Goal: Transaction & Acquisition: Obtain resource

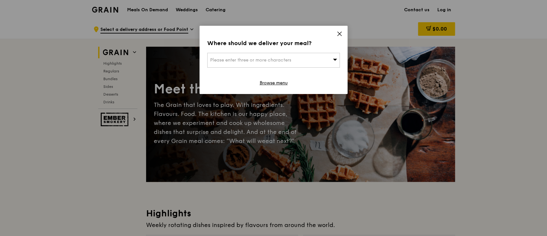
click at [329, 57] on div "Please enter three or more characters" at bounding box center [273, 60] width 133 height 15
click at [337, 37] on span at bounding box center [340, 34] width 6 height 7
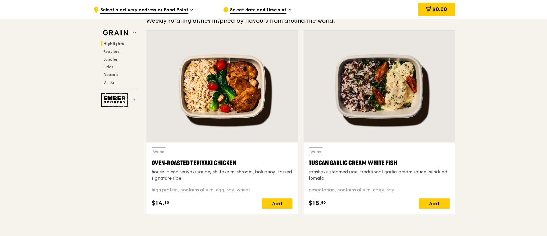
scroll to position [223, 0]
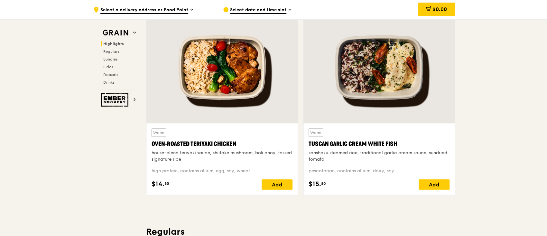
click at [229, 98] on div at bounding box center [221, 68] width 151 height 112
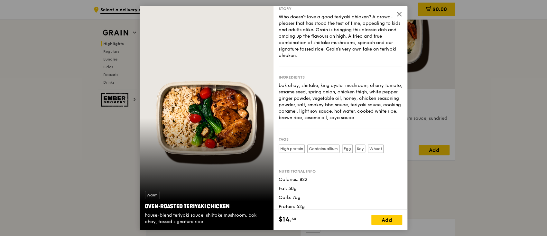
scroll to position [8, 0]
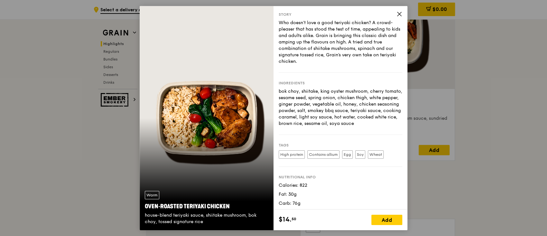
click at [398, 16] on icon at bounding box center [399, 14] width 6 height 6
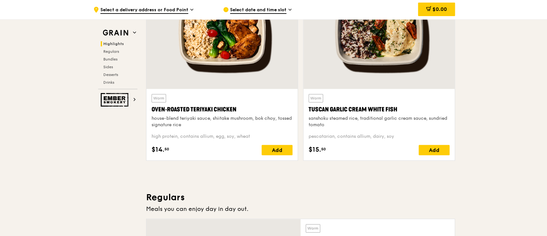
click at [397, 72] on div at bounding box center [378, 33] width 151 height 112
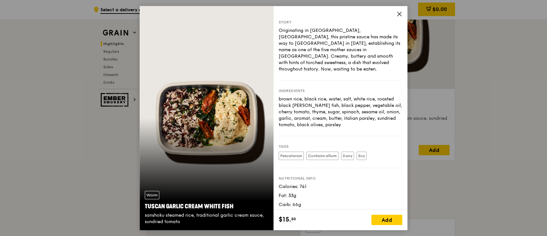
click at [398, 11] on icon at bounding box center [399, 14] width 6 height 6
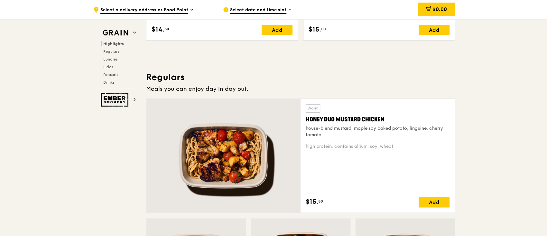
scroll to position [394, 0]
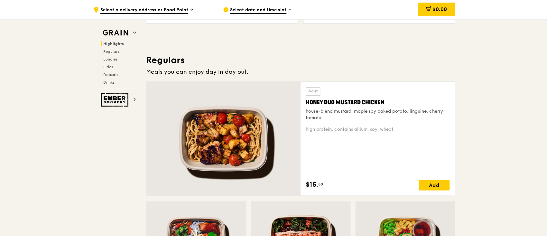
click at [407, 120] on div "house-blend mustard, maple soy baked potato, linguine, cherry tomato" at bounding box center [378, 114] width 144 height 13
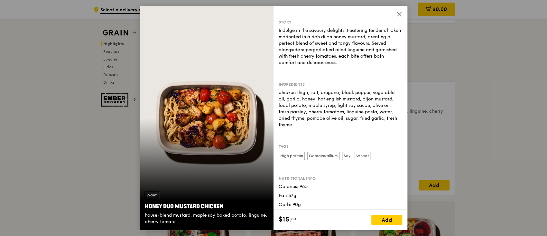
click at [401, 16] on icon at bounding box center [399, 14] width 6 height 6
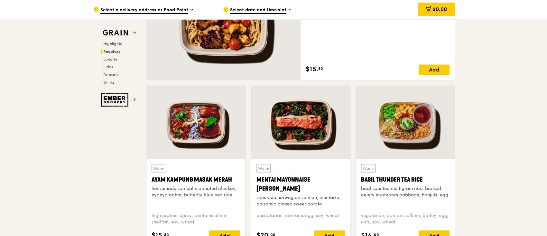
scroll to position [515, 0]
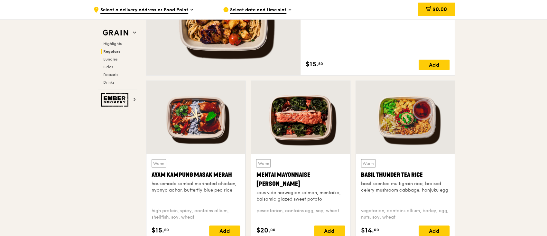
click at [218, 117] on div at bounding box center [195, 117] width 99 height 73
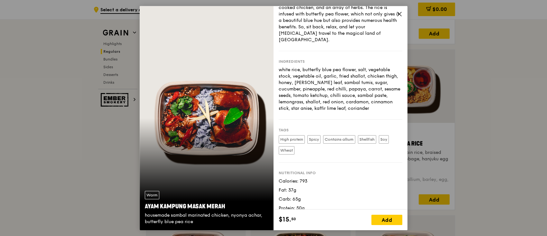
scroll to position [583, 0]
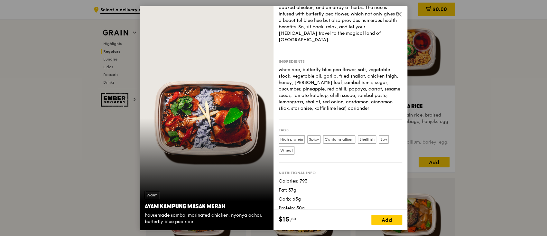
click at [399, 16] on icon at bounding box center [399, 14] width 6 height 6
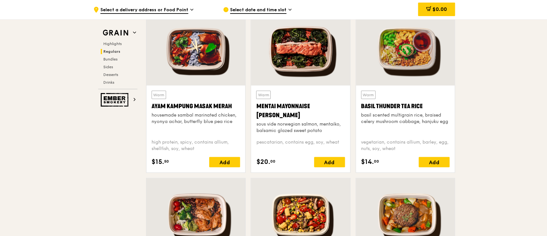
click at [301, 75] on div at bounding box center [300, 48] width 99 height 73
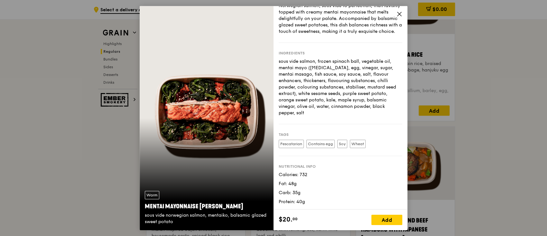
scroll to position [635, 0]
click at [400, 16] on icon at bounding box center [399, 14] width 6 height 6
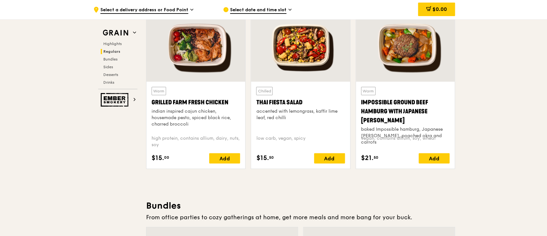
scroll to position [738, 0]
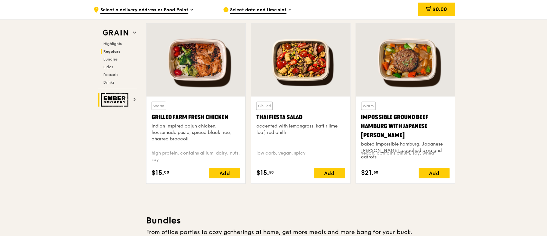
click at [114, 97] on img at bounding box center [116, 100] width 30 height 14
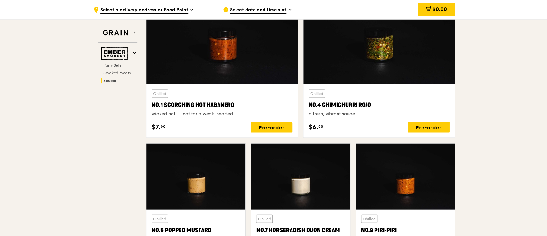
scroll to position [655, 0]
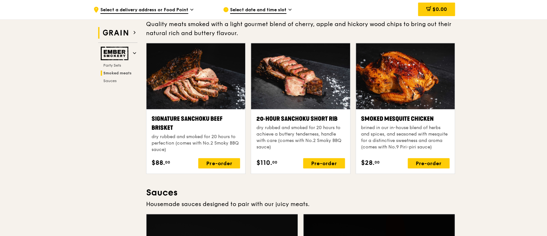
click at [134, 37] on h2 "Grain" at bounding box center [117, 33] width 39 height 12
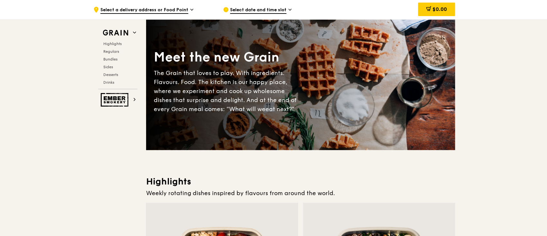
scroll to position [27, 0]
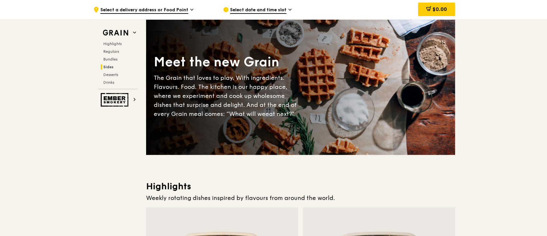
click at [109, 69] on h2 "Sides" at bounding box center [119, 66] width 37 height 5
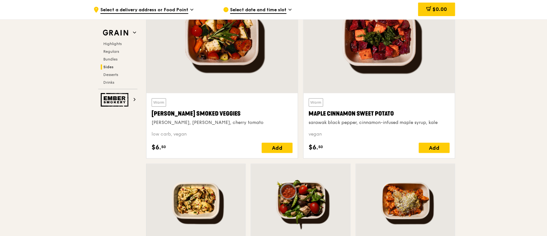
scroll to position [1536, 0]
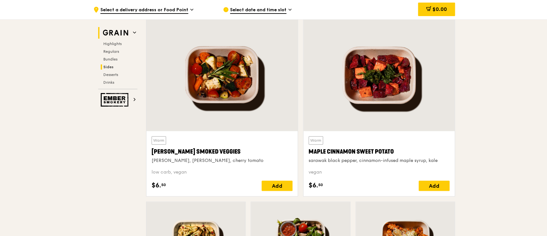
click at [131, 37] on h2 "Grain" at bounding box center [117, 33] width 39 height 12
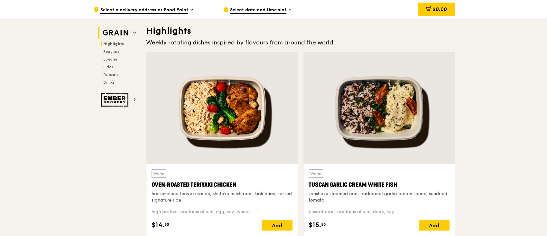
scroll to position [181, 0]
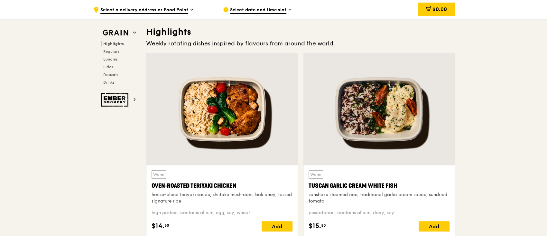
click at [111, 62] on div "Highlights Regulars Bundles Sides Desserts Drinks" at bounding box center [117, 63] width 39 height 44
click at [113, 60] on span "Bundles" at bounding box center [110, 59] width 15 height 5
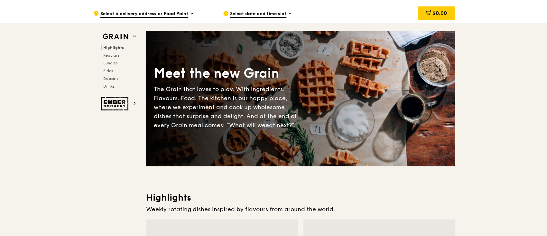
scroll to position [0, 0]
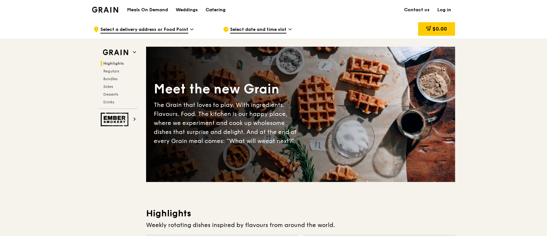
click at [219, 12] on div "Catering" at bounding box center [216, 9] width 20 height 19
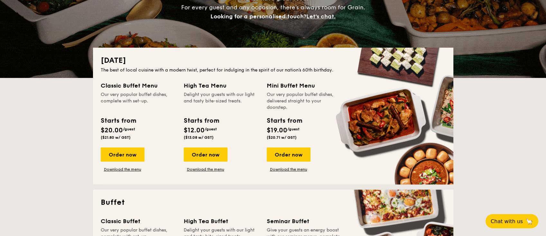
scroll to position [103, 0]
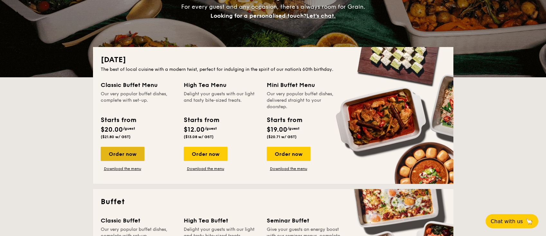
click at [126, 157] on div "Order now" at bounding box center [123, 154] width 44 height 14
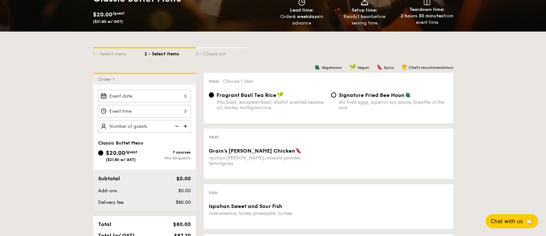
scroll to position [103, 0]
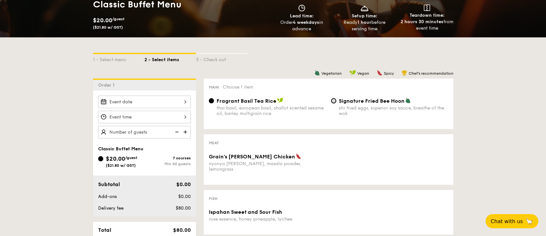
click at [333, 102] on input "Signature Fried Bee Hoon stir fried eggs, superior soy sauce, breathe of the wok" at bounding box center [333, 100] width 5 height 5
radio input "true"
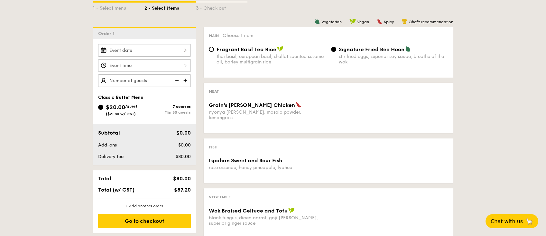
click at [254, 105] on span "Grain's Curry Chicken" at bounding box center [252, 105] width 86 height 6
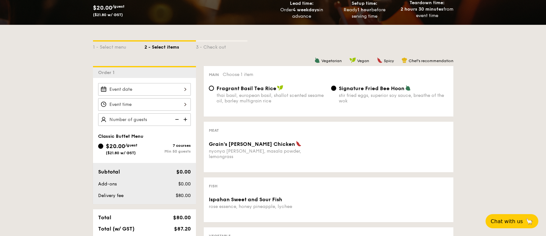
scroll to position [86, 0]
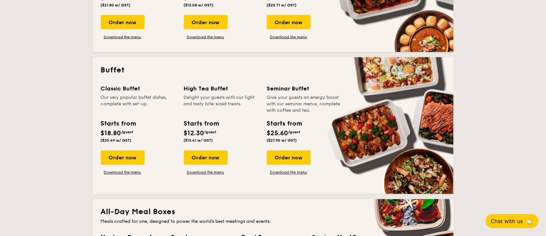
scroll to position [240, 0]
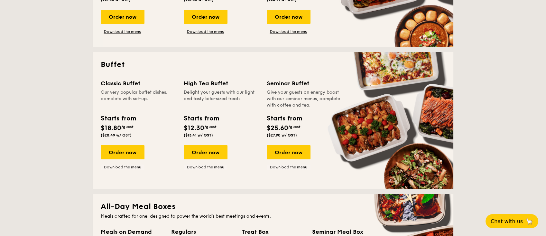
click at [131, 32] on link "Download the menu" at bounding box center [123, 31] width 44 height 5
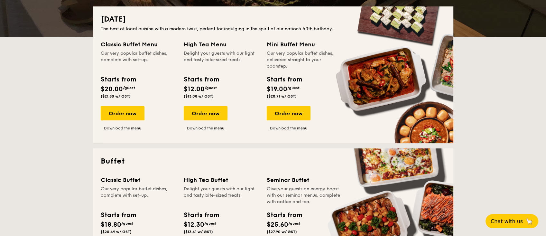
scroll to position [107, 0]
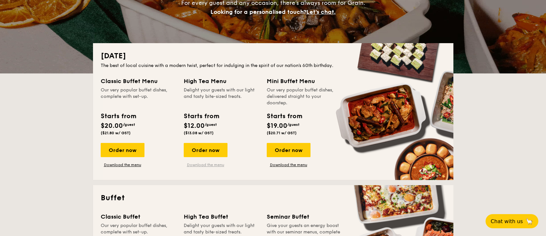
click at [211, 165] on link "Download the menu" at bounding box center [206, 164] width 44 height 5
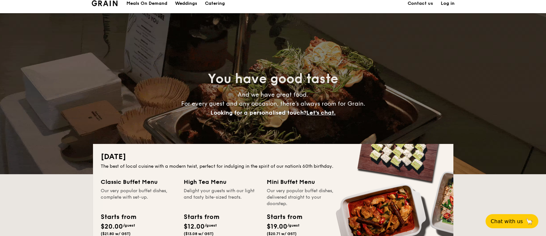
scroll to position [0, 0]
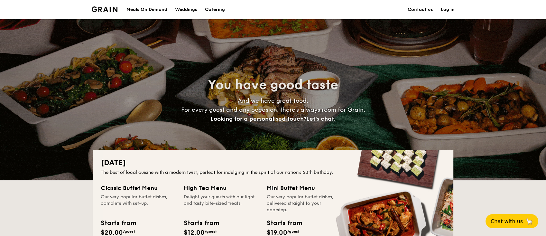
click at [157, 11] on div "Meals On Demand" at bounding box center [146, 9] width 41 height 19
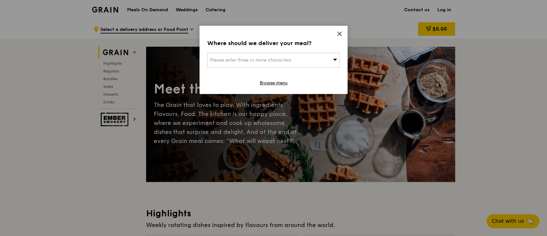
click at [338, 32] on icon at bounding box center [340, 34] width 4 height 4
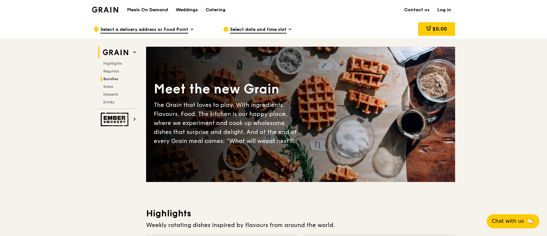
click at [107, 81] on span "Bundles" at bounding box center [110, 79] width 15 height 5
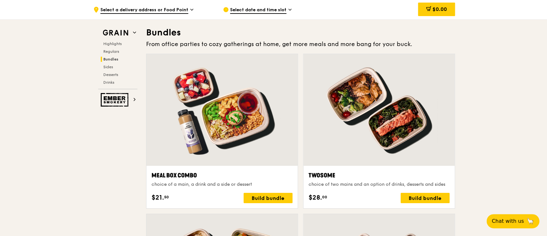
scroll to position [927, 0]
